Goal: Task Accomplishment & Management: Use online tool/utility

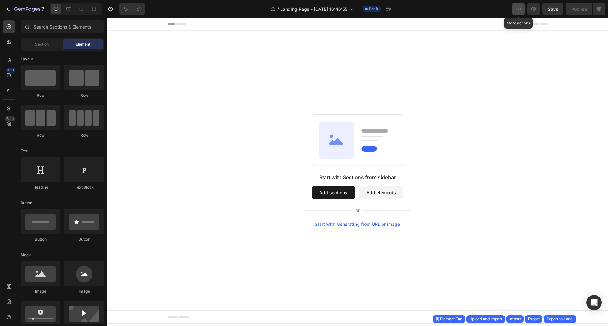
click at [522, 8] on icon "button" at bounding box center [519, 9] width 6 height 6
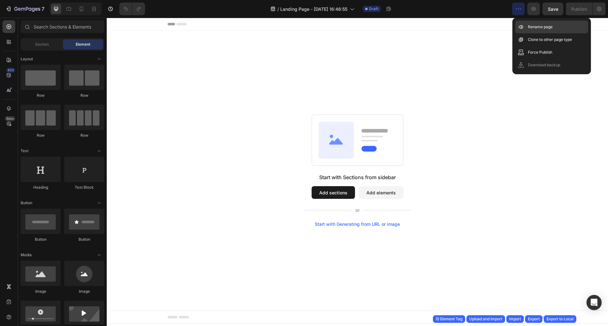
click at [520, 27] on icon at bounding box center [521, 27] width 6 height 6
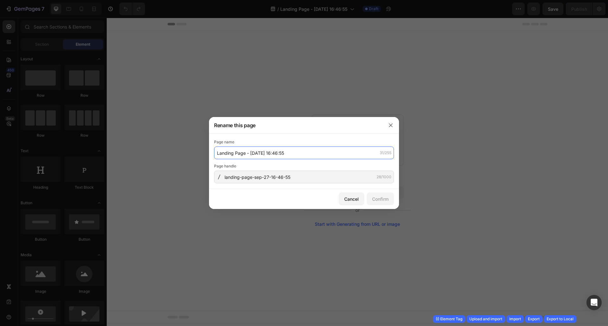
click at [300, 149] on input "Landing Page - [DATE] 16:46:55" at bounding box center [304, 152] width 180 height 13
type input "Restore page - 27092025"
click at [378, 197] on div "Confirm" at bounding box center [380, 199] width 16 height 7
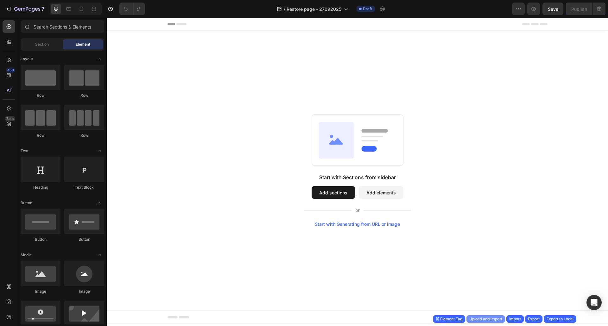
click at [491, 320] on div "Upload and import" at bounding box center [486, 319] width 33 height 6
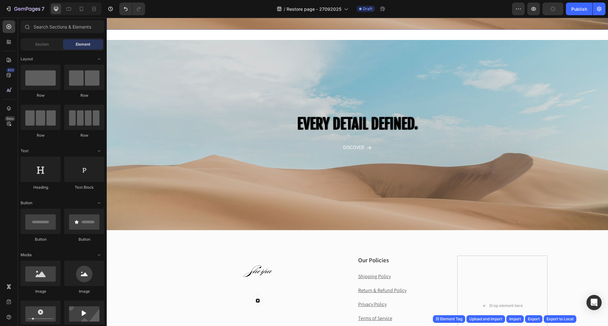
scroll to position [921, 0]
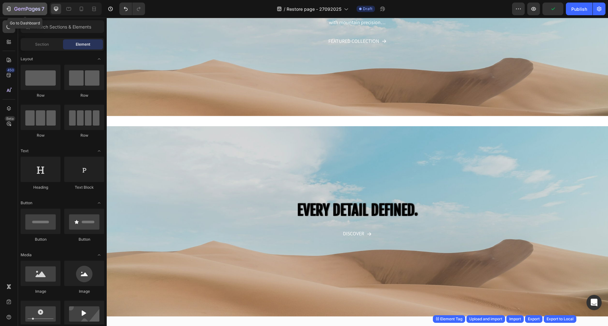
click at [37, 9] on icon "button" at bounding box center [36, 9] width 3 height 3
